Goal: Find specific page/section: Find specific page/section

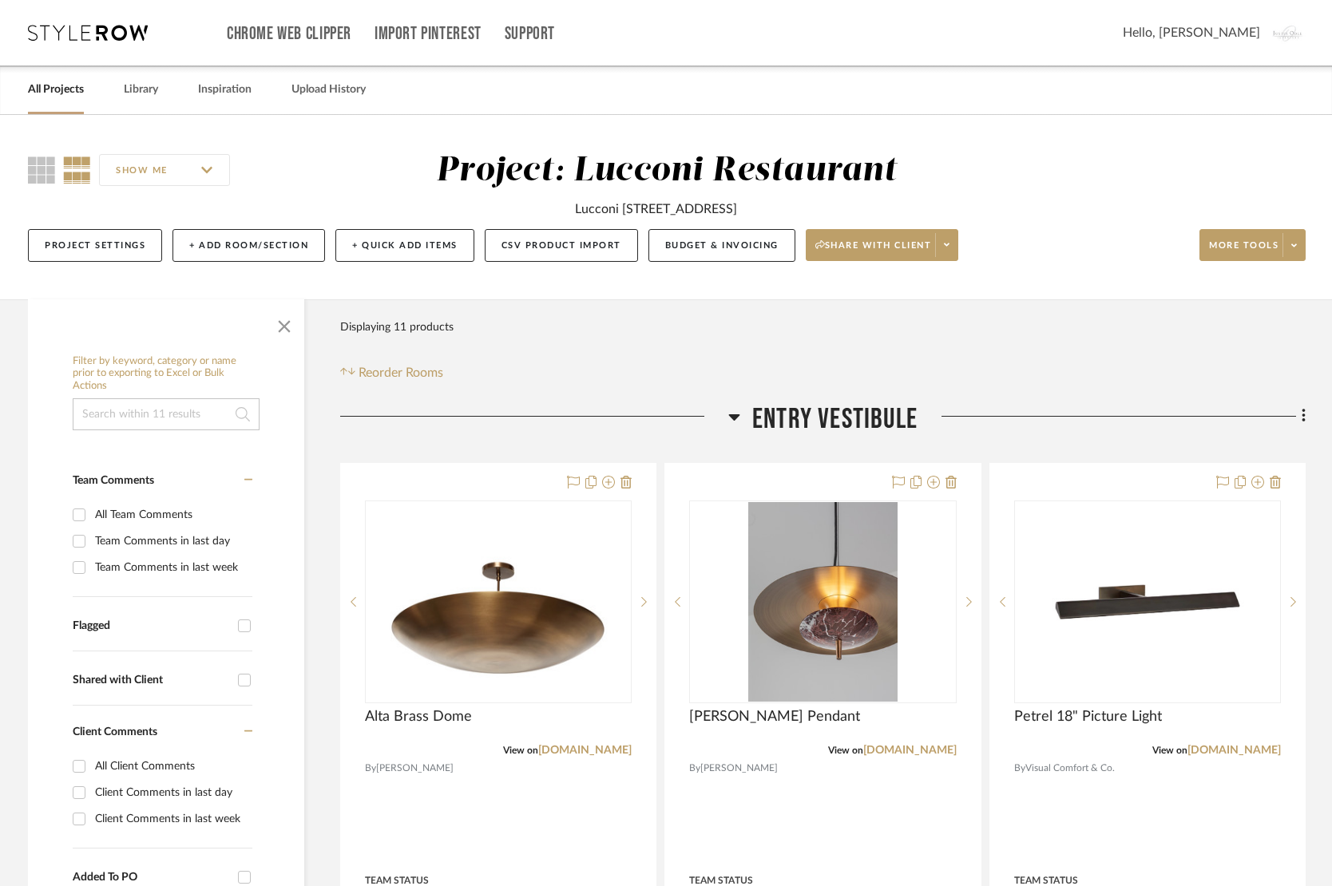
click at [105, 32] on icon at bounding box center [88, 33] width 120 height 16
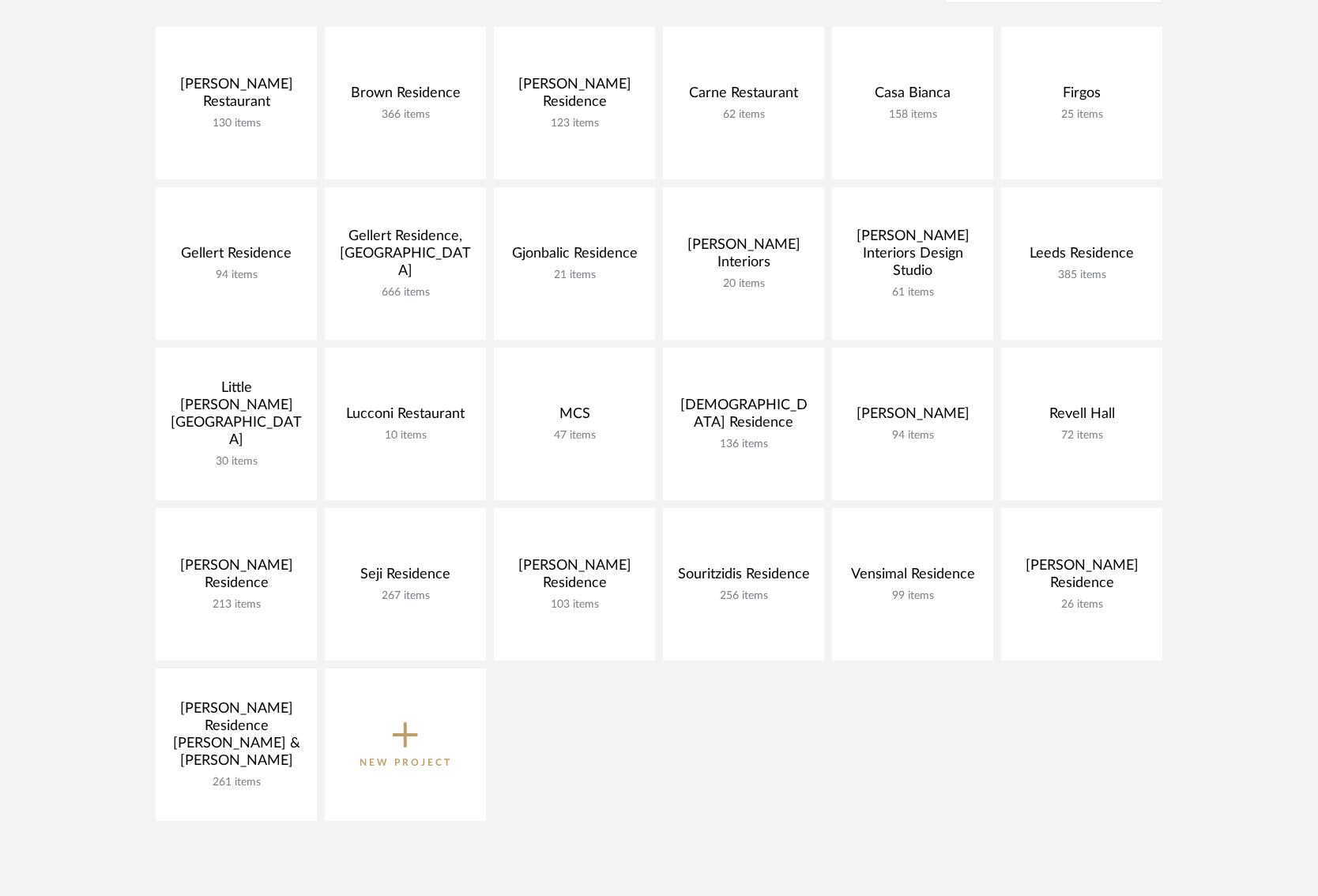
scroll to position [377, 0]
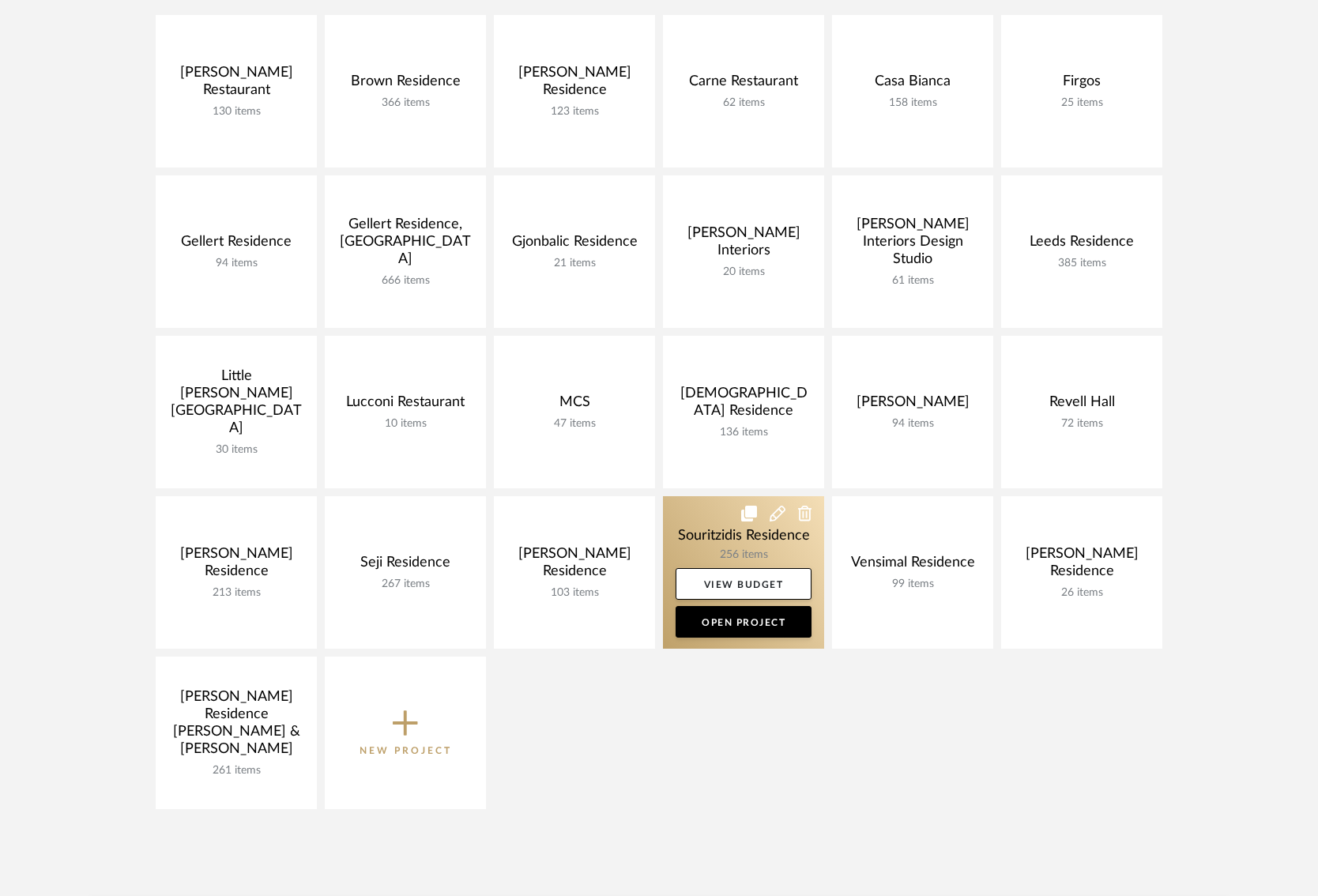
click at [690, 533] on link at bounding box center [743, 572] width 161 height 152
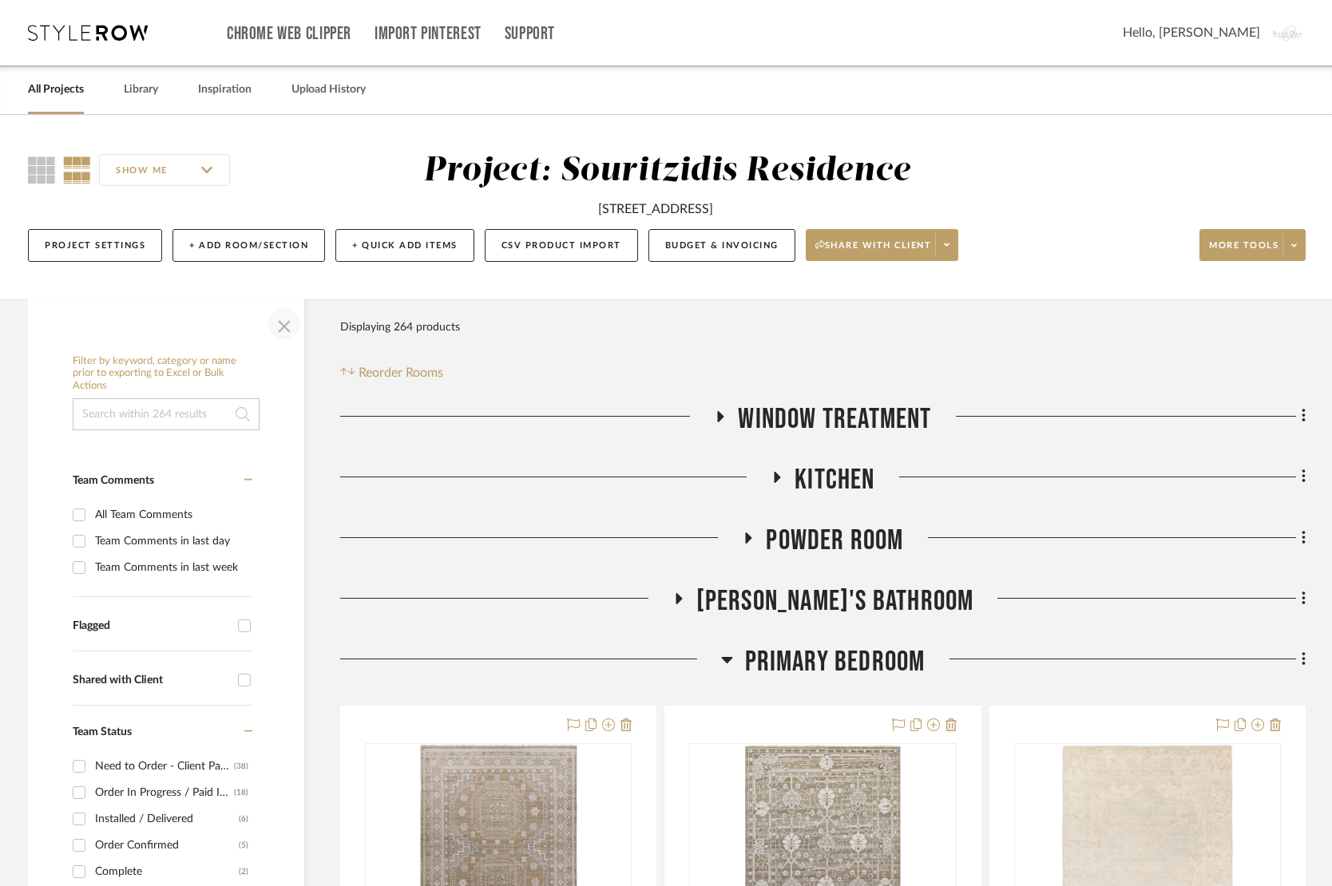
click at [284, 318] on span "button" at bounding box center [284, 323] width 38 height 38
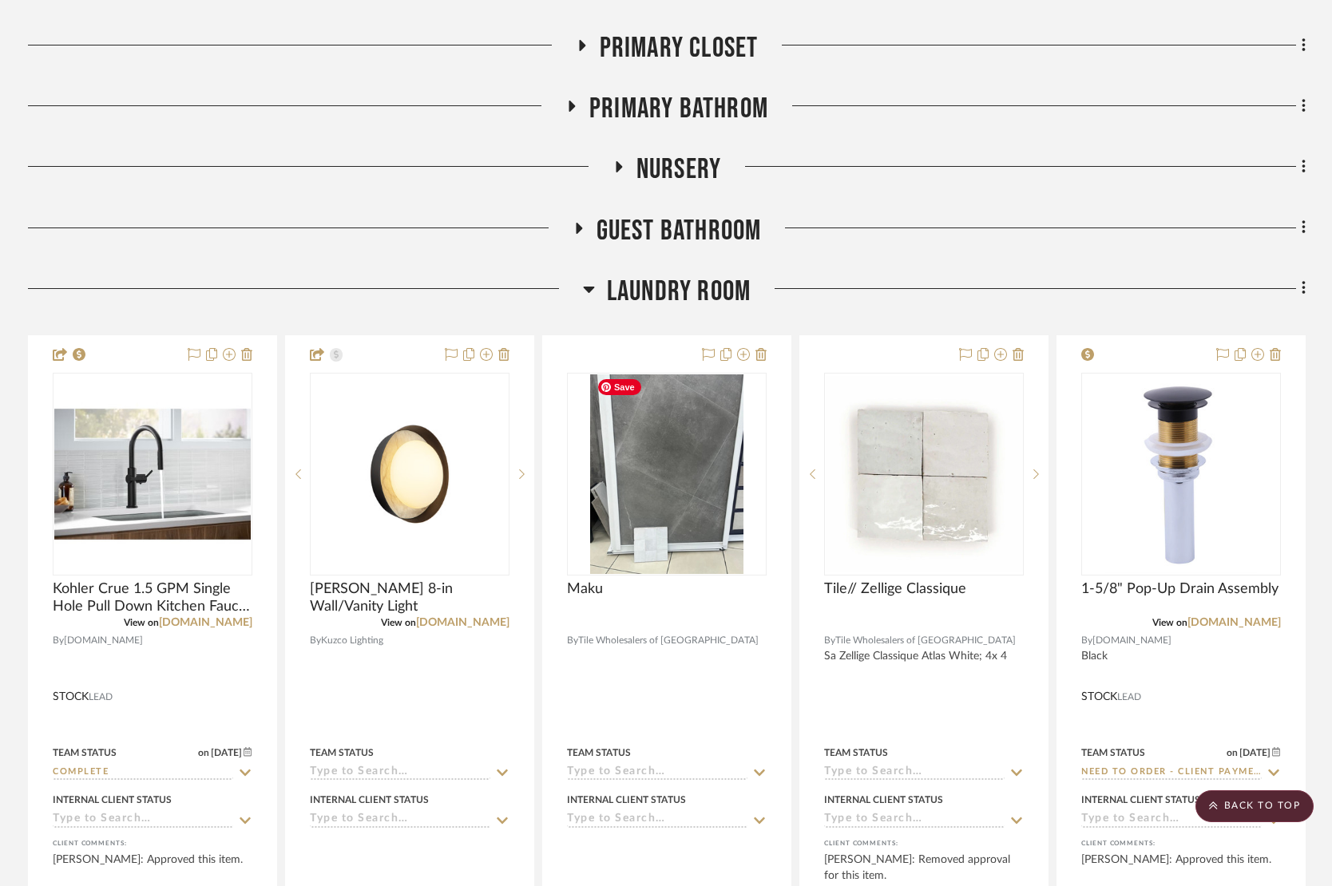
scroll to position [1466, 0]
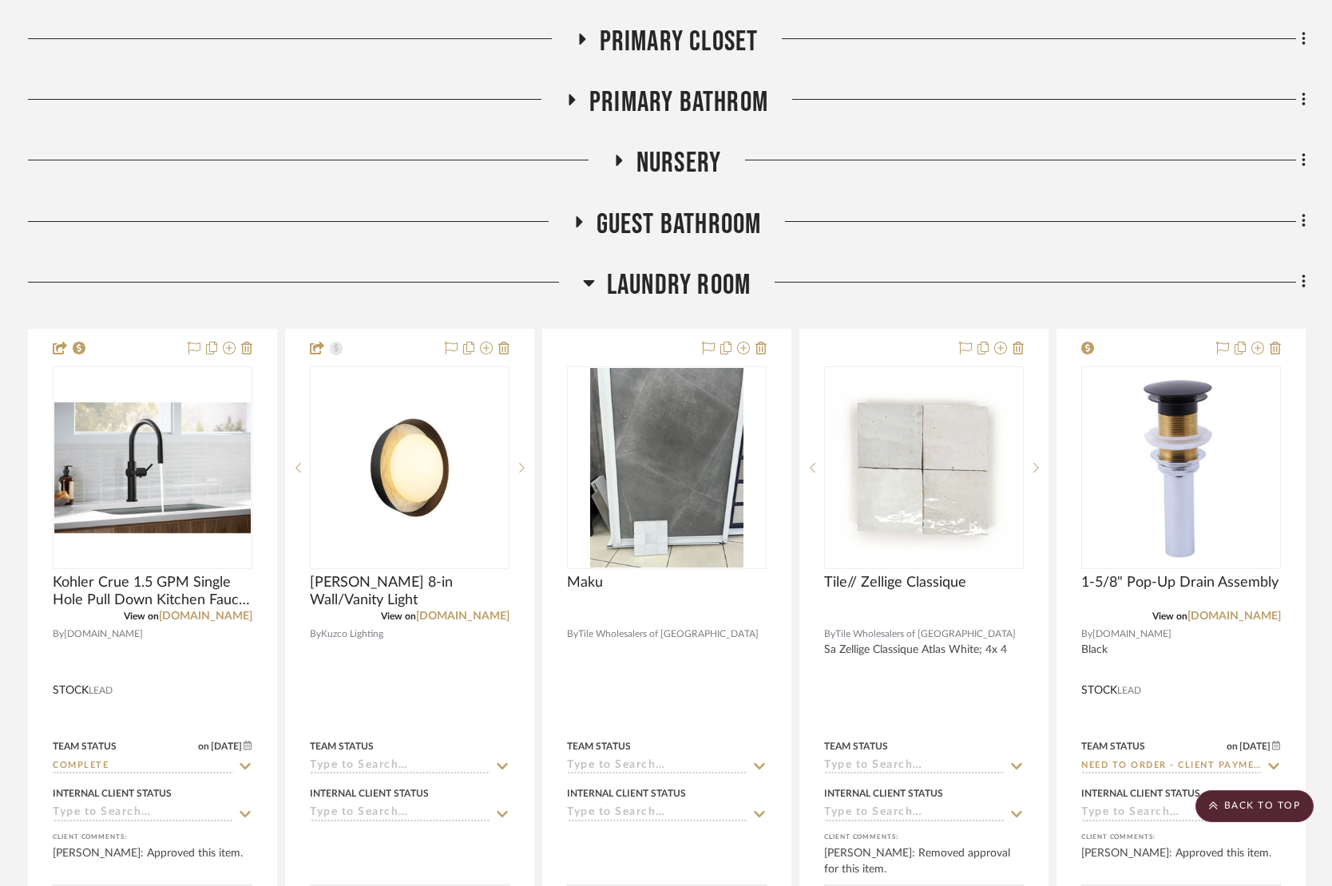
click at [590, 273] on icon at bounding box center [589, 282] width 12 height 19
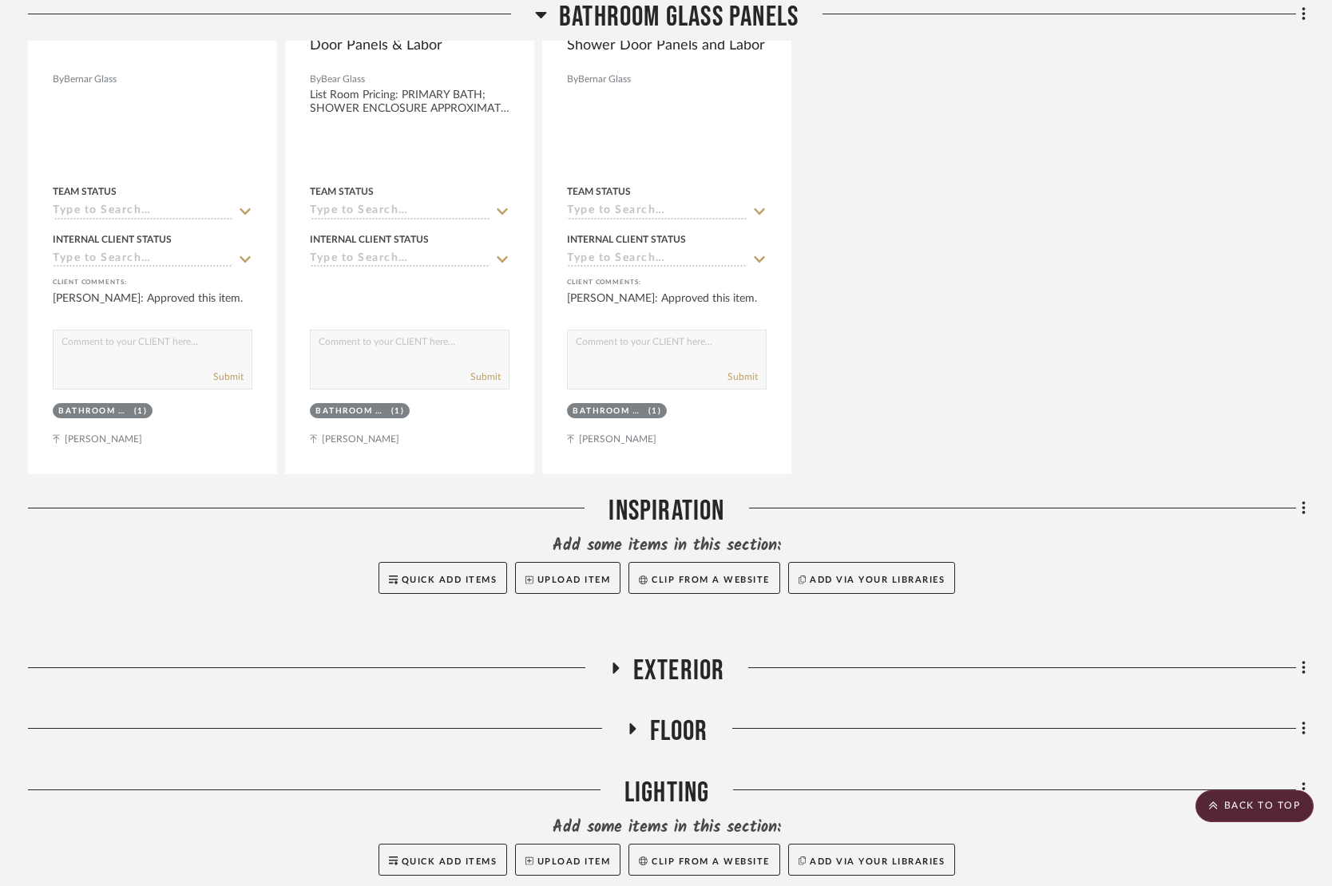
scroll to position [2238, 0]
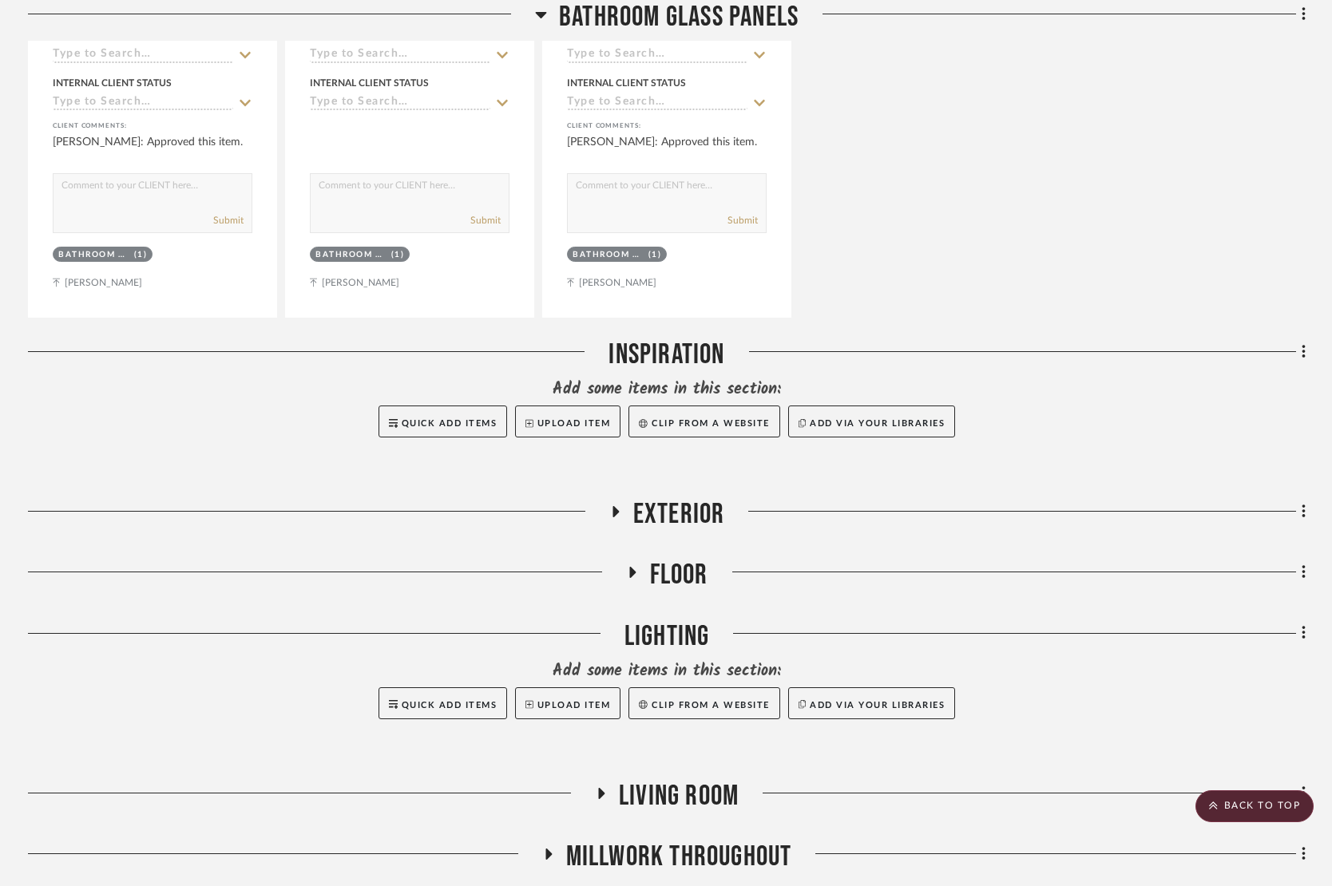
click at [617, 510] on icon at bounding box center [614, 512] width 19 height 12
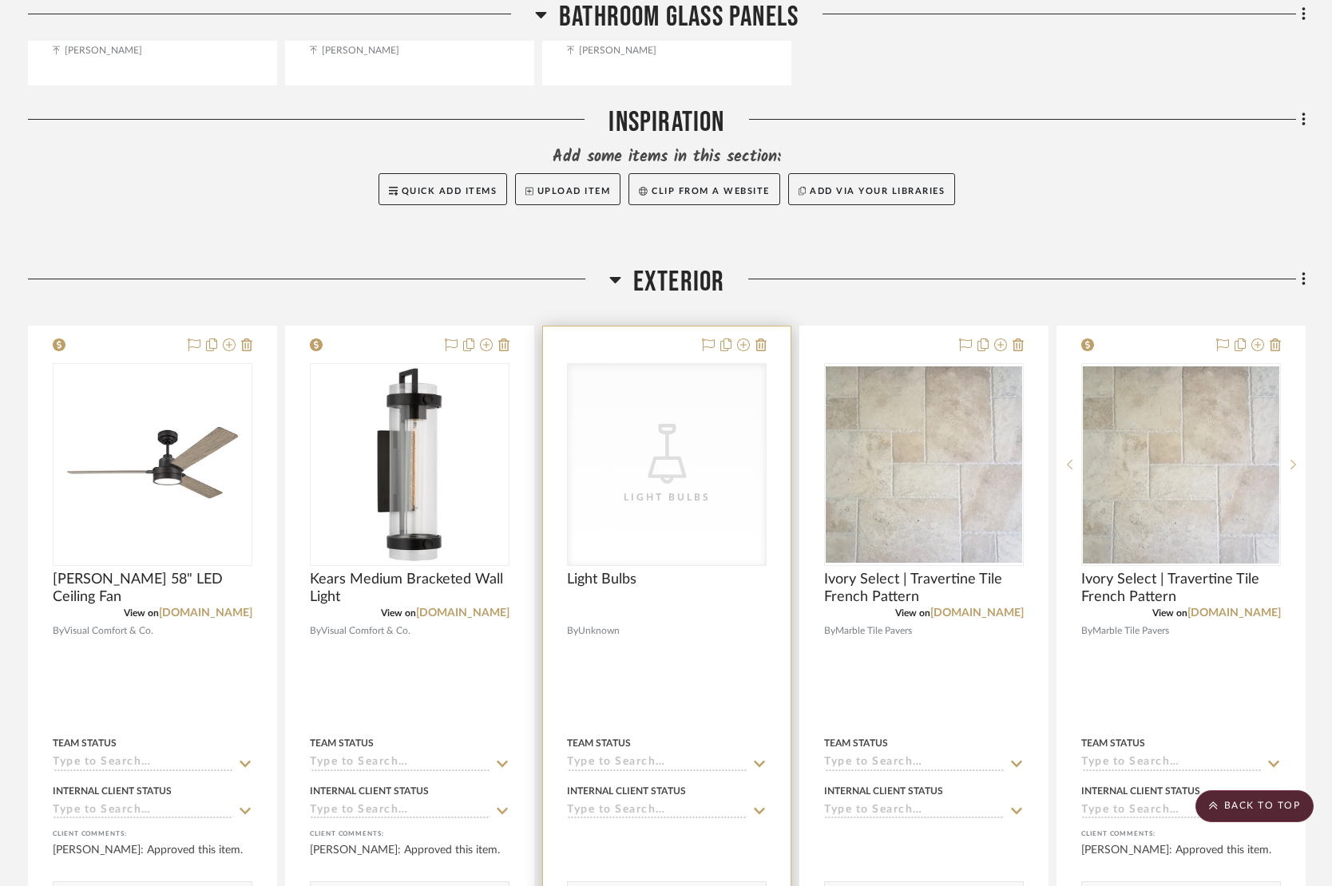
scroll to position [2477, 0]
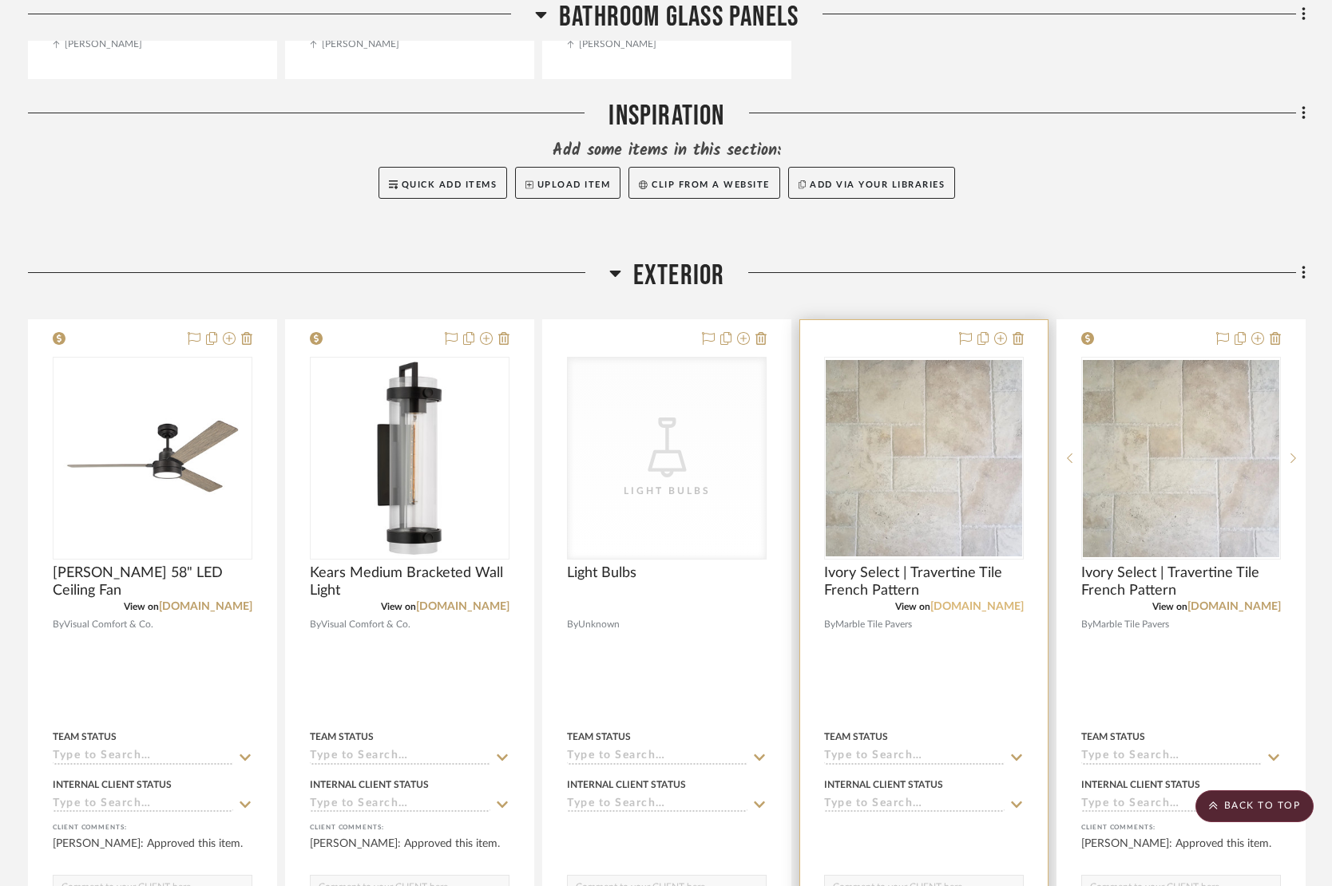
click at [986, 605] on link "[DOMAIN_NAME]" at bounding box center [976, 606] width 93 height 11
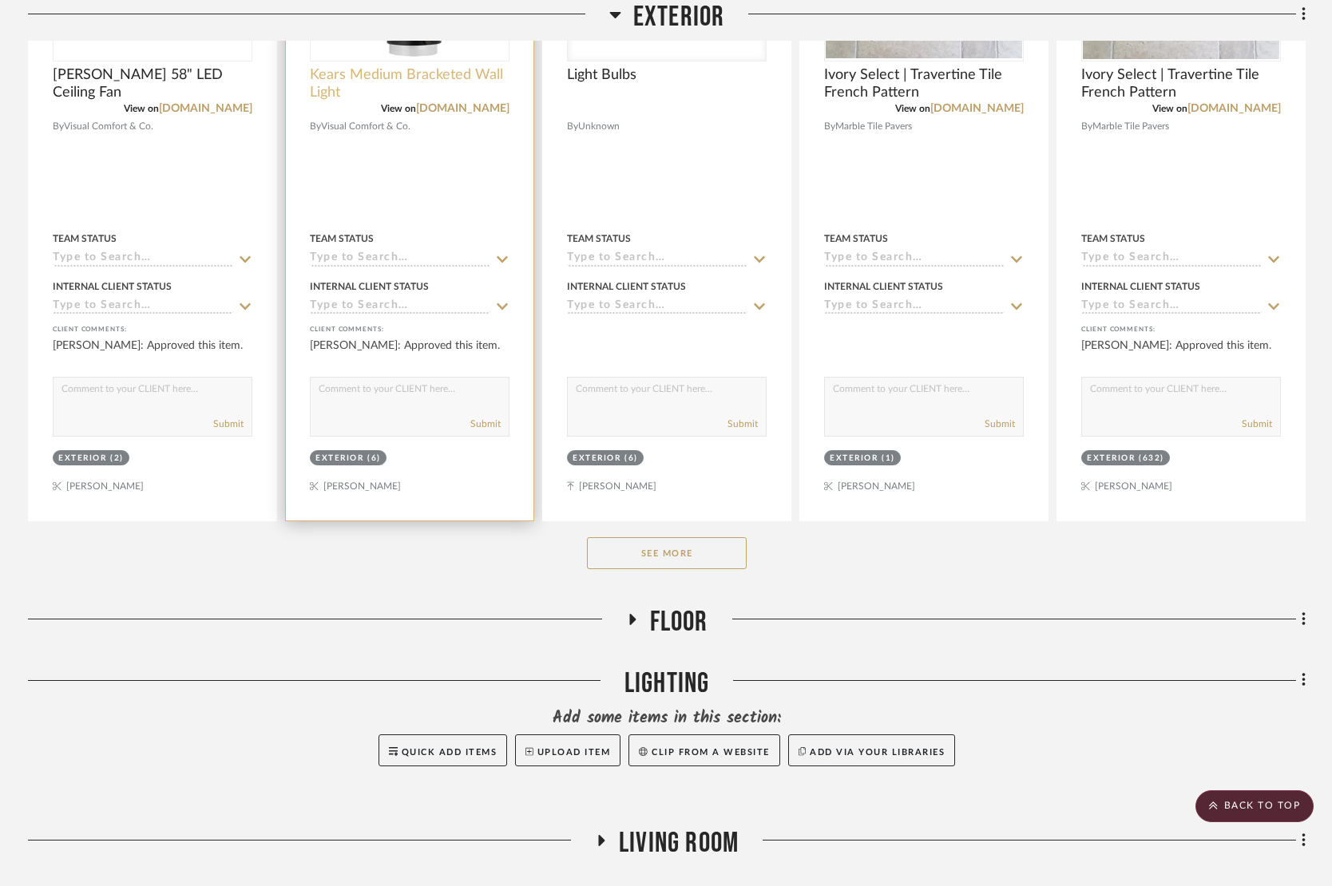
scroll to position [3108, 0]
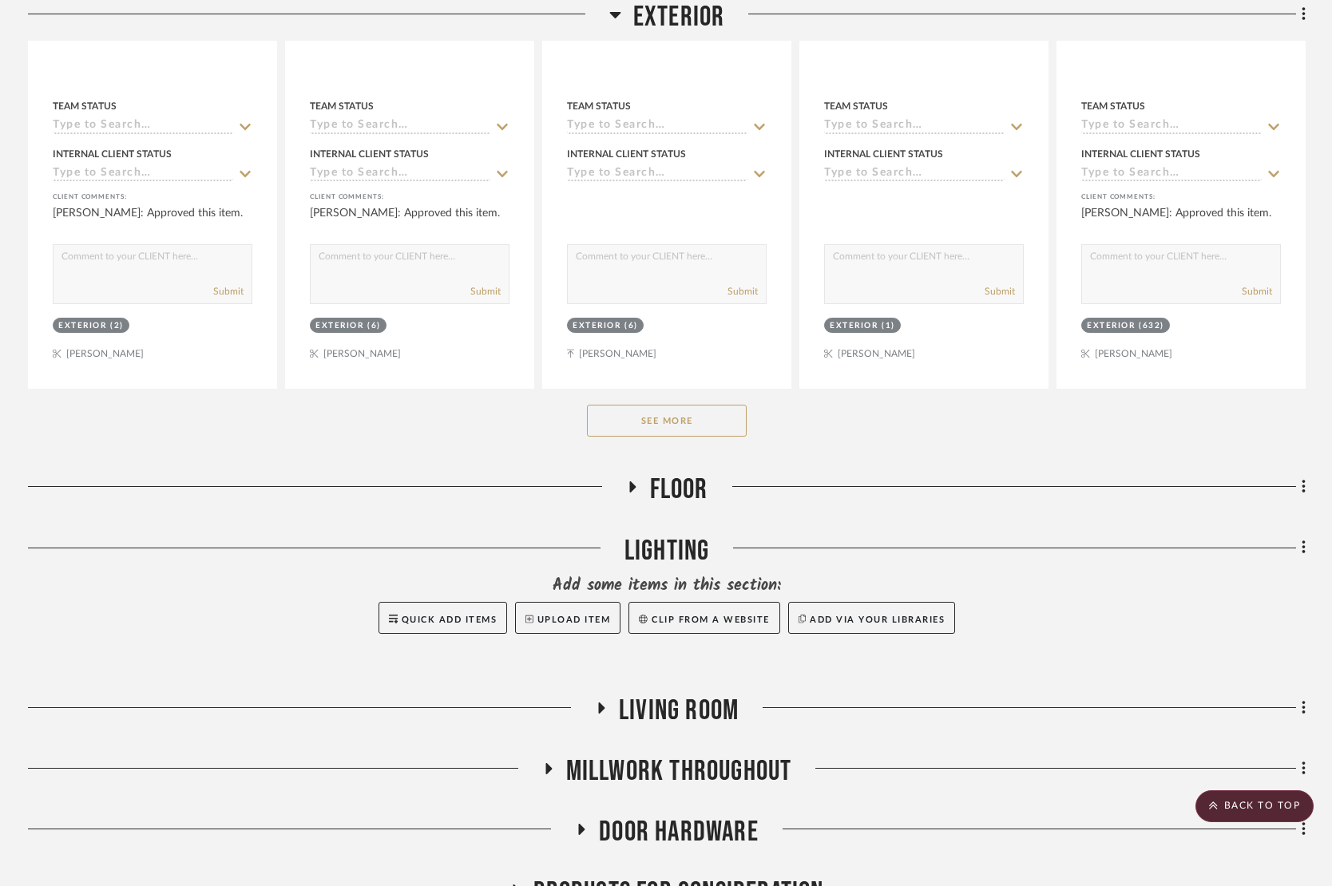
click at [657, 405] on button "See More" at bounding box center [667, 421] width 160 height 32
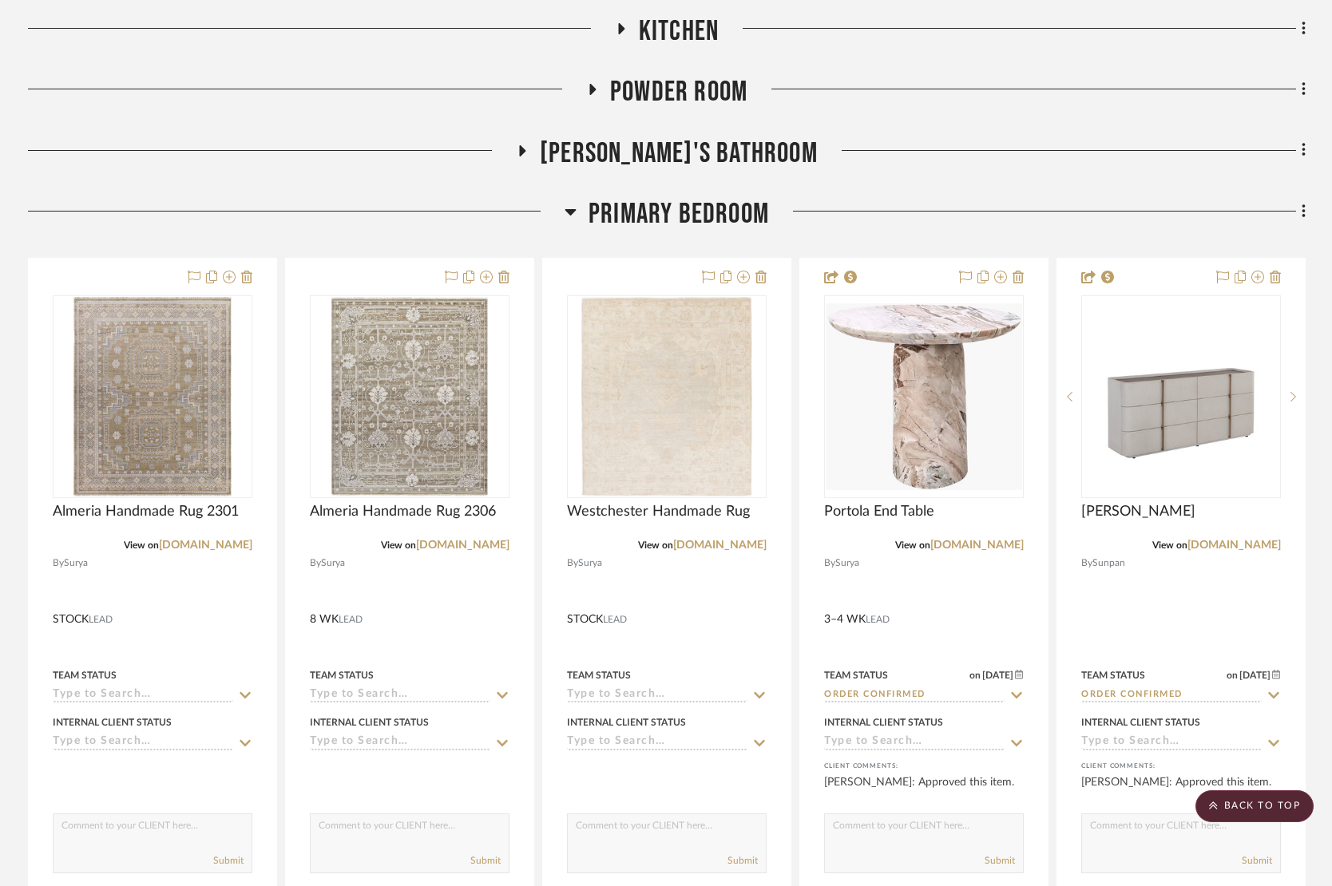
scroll to position [0, 0]
